Goal: Task Accomplishment & Management: Complete application form

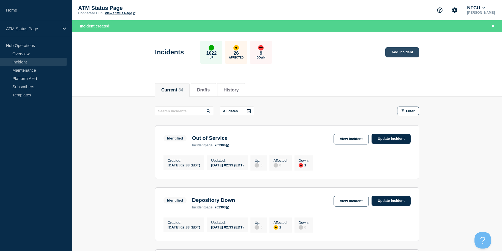
click at [389, 50] on link "Add incident" at bounding box center [402, 52] width 34 height 10
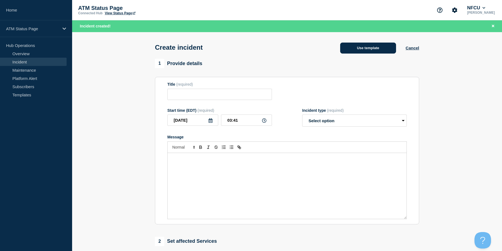
click at [365, 50] on button "Use template" at bounding box center [368, 48] width 56 height 11
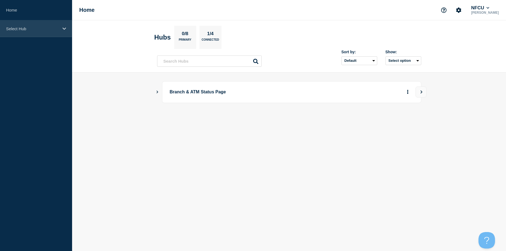
drag, startPoint x: 37, startPoint y: 24, endPoint x: 37, endPoint y: 30, distance: 5.8
click at [37, 24] on div "Select Hub" at bounding box center [36, 28] width 72 height 17
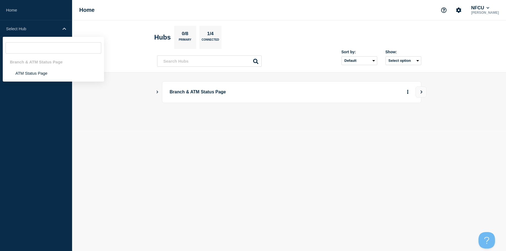
click at [32, 59] on div "Branch & ATM Status Page" at bounding box center [53, 61] width 101 height 11
click at [29, 69] on li "ATM Status Page" at bounding box center [53, 73] width 101 height 11
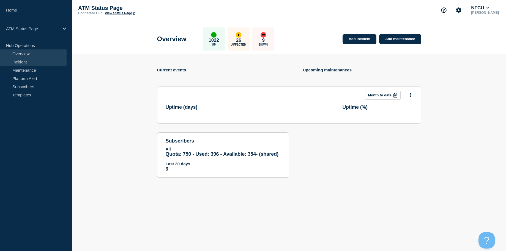
click at [45, 64] on link "Incident" at bounding box center [33, 62] width 67 height 8
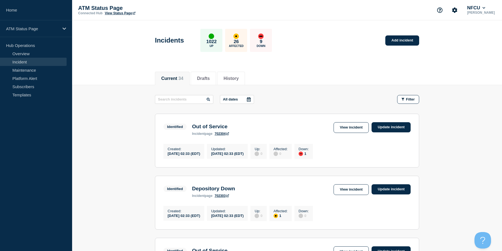
click at [415, 46] on div "Incidents 1022 Up 26 Affected 9 Down Add incident" at bounding box center [287, 39] width 276 height 34
click at [409, 43] on link "Add incident" at bounding box center [402, 40] width 34 height 10
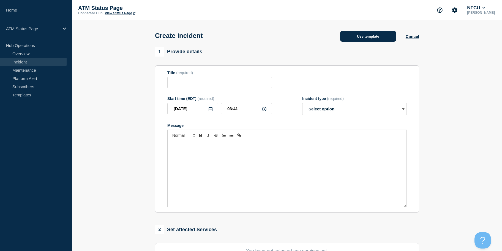
click at [365, 36] on button "Use template" at bounding box center [368, 36] width 56 height 11
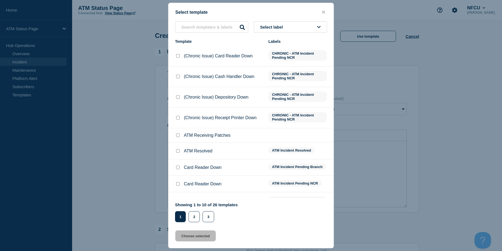
click at [283, 25] on span "Select label" at bounding box center [272, 27] width 25 height 5
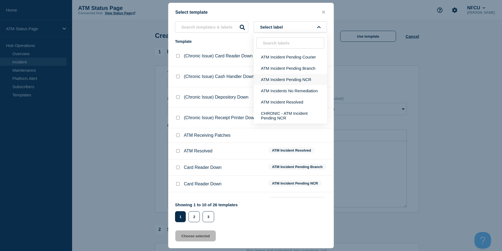
click at [291, 77] on button "ATM Incident Pending NCR" at bounding box center [290, 79] width 73 height 11
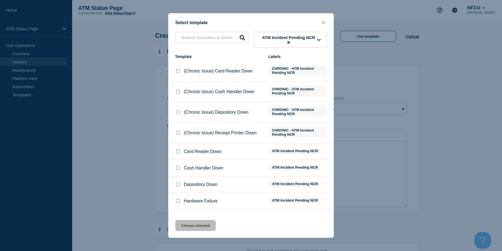
click at [179, 183] on div at bounding box center [178, 185] width 6 height 6
click at [177, 186] on input "Depository Down checkbox" at bounding box center [178, 185] width 4 height 4
checkbox input "true"
click at [182, 221] on button "Choose selected" at bounding box center [195, 225] width 40 height 11
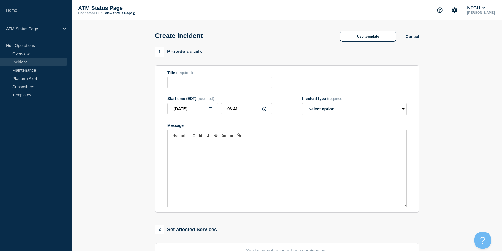
type input "Depository Down"
select select "identified"
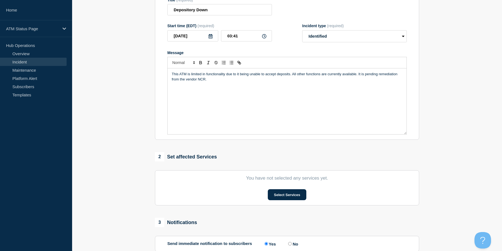
scroll to position [134, 0]
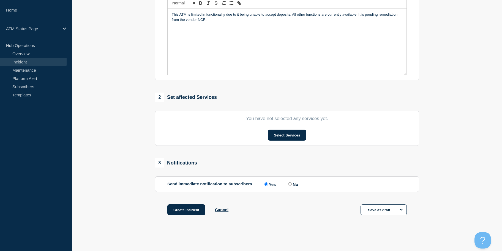
drag, startPoint x: 132, startPoint y: 117, endPoint x: 143, endPoint y: 195, distance: 78.9
click at [288, 139] on button "Select Services" at bounding box center [287, 135] width 38 height 11
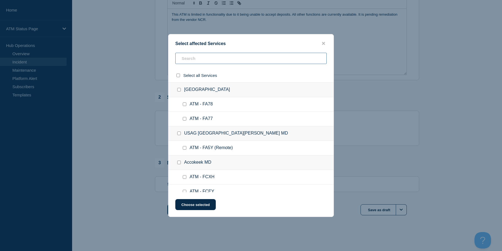
click at [230, 62] on input "text" at bounding box center [250, 58] width 151 height 11
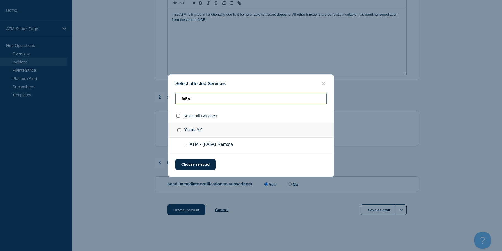
type input "fa5a"
click at [183, 143] on div at bounding box center [186, 145] width 8 height 6
click at [183, 148] on div at bounding box center [186, 145] width 8 height 6
click at [185, 143] on input "ATM - (FA5A) Remote checkbox" at bounding box center [185, 145] width 4 height 4
checkbox input "true"
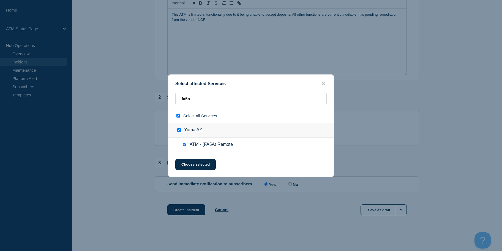
checkbox input "true"
click at [185, 164] on button "Choose selected" at bounding box center [195, 164] width 40 height 11
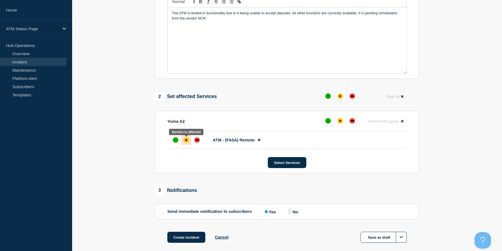
click at [183, 139] on div at bounding box center [186, 140] width 10 height 10
click at [191, 237] on button "Create incident" at bounding box center [186, 237] width 38 height 11
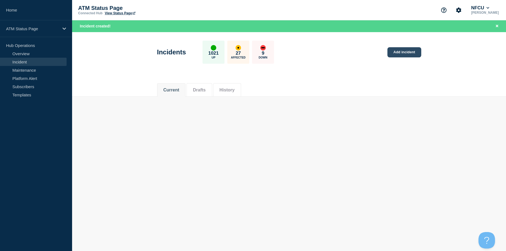
click at [395, 48] on link "Add incident" at bounding box center [404, 52] width 34 height 10
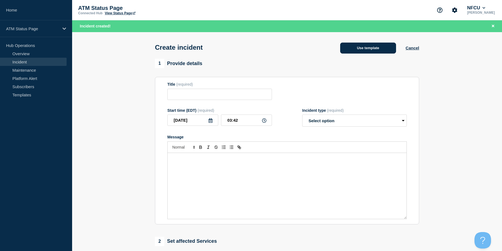
click at [377, 52] on button "Use template" at bounding box center [368, 48] width 56 height 11
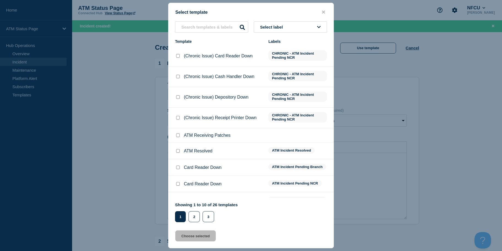
click at [293, 32] on button "Select label" at bounding box center [290, 26] width 73 height 11
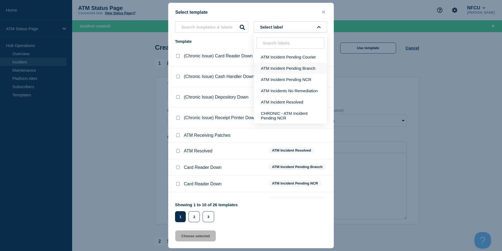
click at [292, 70] on button "ATM Incident Pending Branch" at bounding box center [290, 68] width 73 height 11
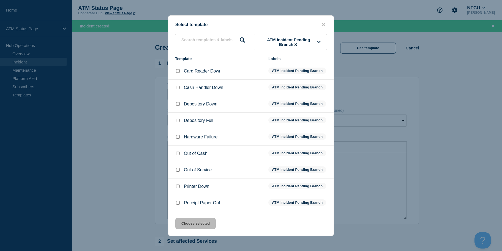
click at [177, 107] on div at bounding box center [178, 105] width 6 height 6
click at [178, 104] on input "Depository Down checkbox" at bounding box center [178, 104] width 4 height 4
checkbox input "true"
click at [183, 227] on button "Choose selected" at bounding box center [195, 223] width 40 height 11
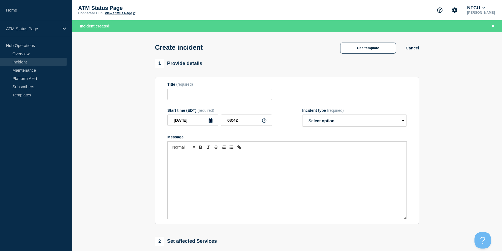
type input "Depository Down"
select select "identified"
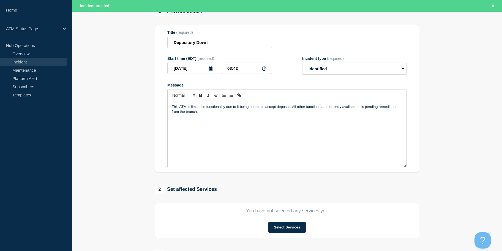
drag, startPoint x: 129, startPoint y: 164, endPoint x: 140, endPoint y: 200, distance: 37.4
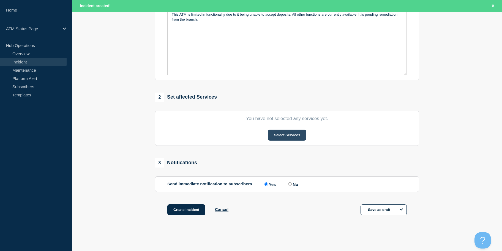
click at [270, 133] on button "Select Services" at bounding box center [287, 135] width 38 height 11
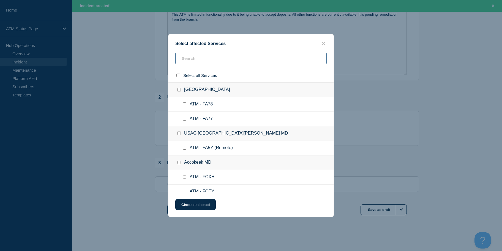
click at [234, 56] on input "text" at bounding box center [250, 58] width 151 height 11
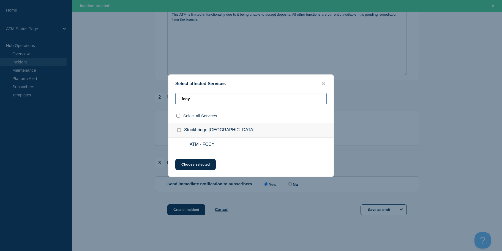
type input "fccy"
click at [186, 145] on input "ATM - FCCY checkbox" at bounding box center [185, 145] width 4 height 4
checkbox input "true"
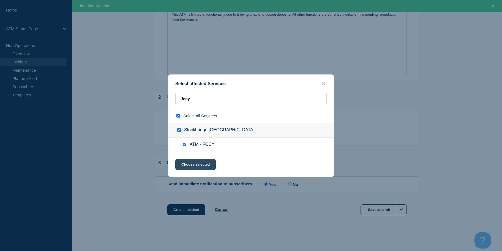
click at [188, 160] on button "Choose selected" at bounding box center [195, 164] width 40 height 11
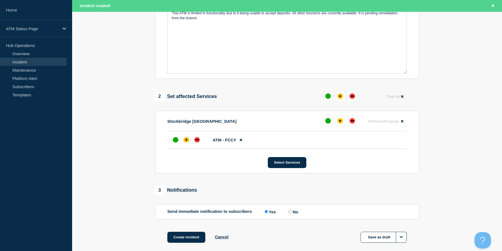
click at [184, 136] on li "ATM - FCCY" at bounding box center [286, 141] width 239 height 18
click at [184, 141] on div "affected" at bounding box center [186, 140] width 6 height 6
click at [181, 238] on button "Create incident" at bounding box center [186, 237] width 38 height 11
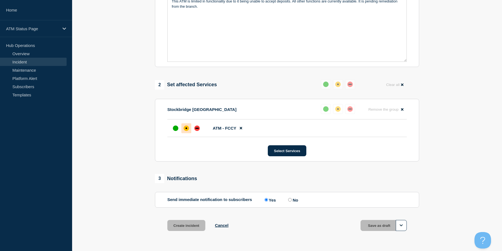
scroll to position [134, 0]
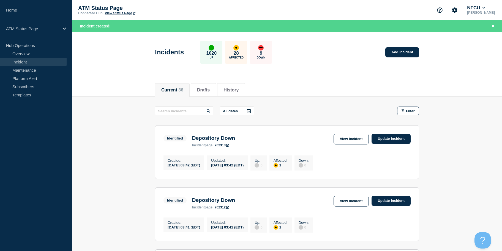
drag, startPoint x: 110, startPoint y: 227, endPoint x: 103, endPoint y: 227, distance: 7.2
